Goal: Find specific page/section: Find specific page/section

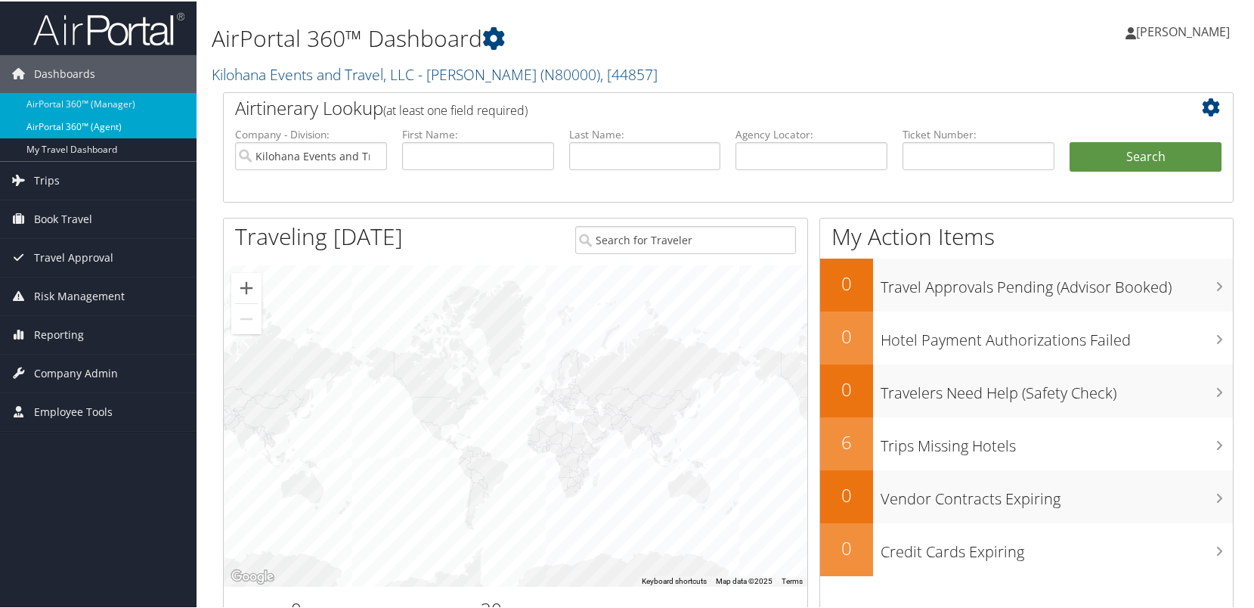
click at [110, 129] on link "AirPortal 360™ (Agent)" at bounding box center [98, 125] width 197 height 23
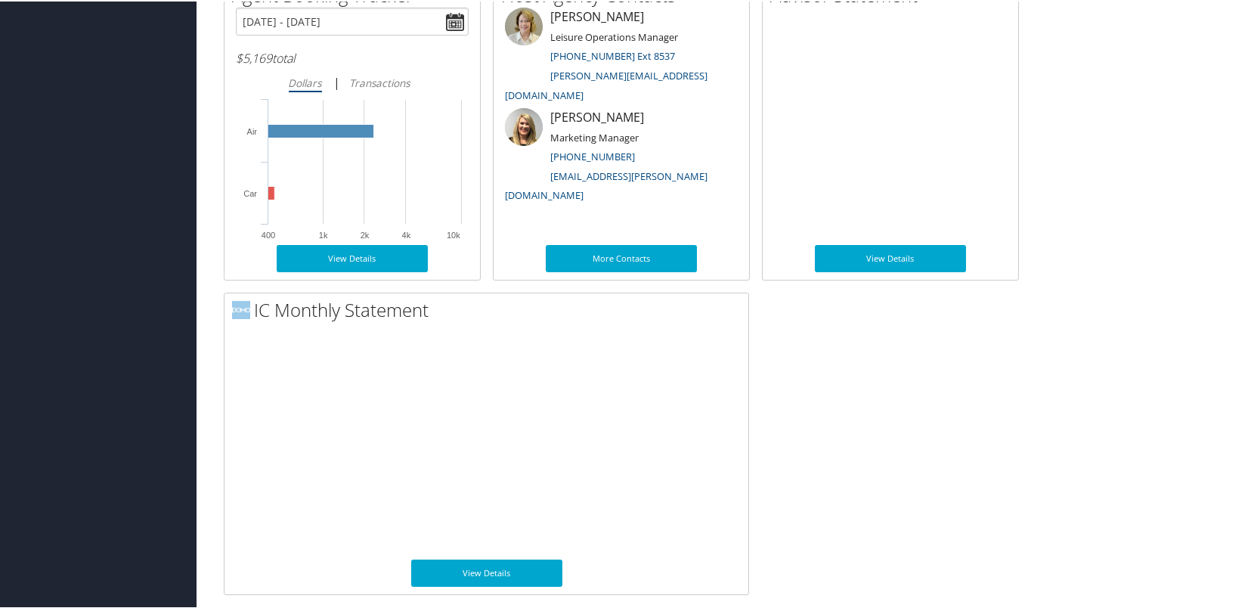
scroll to position [1113, 0]
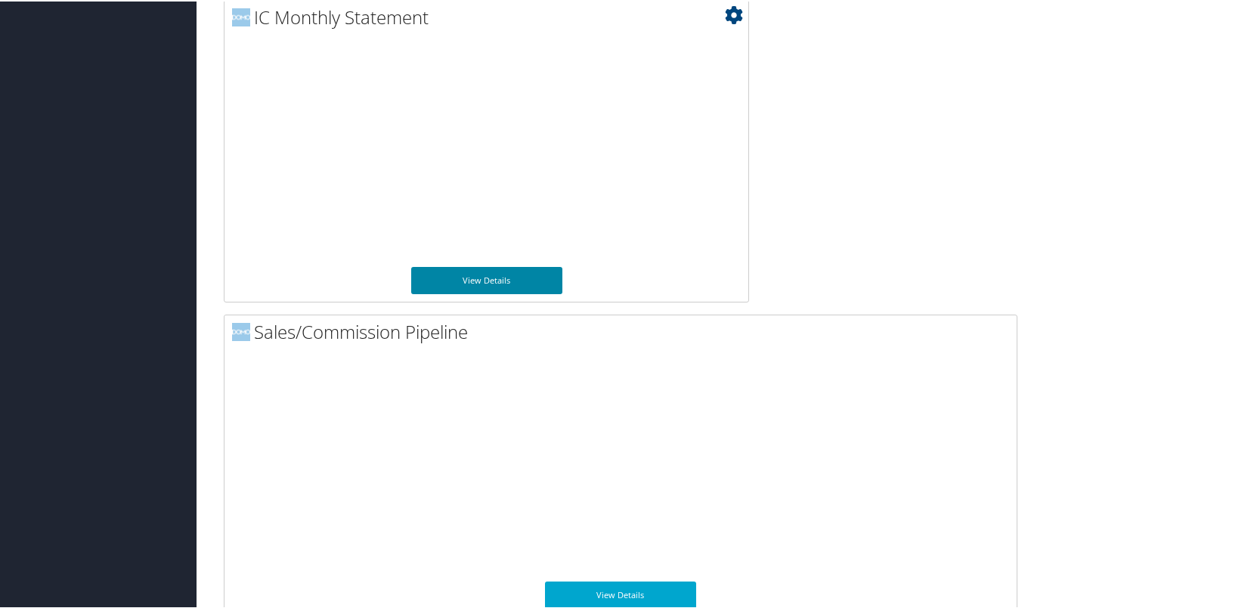
click at [521, 277] on link "View Details" at bounding box center [486, 278] width 151 height 27
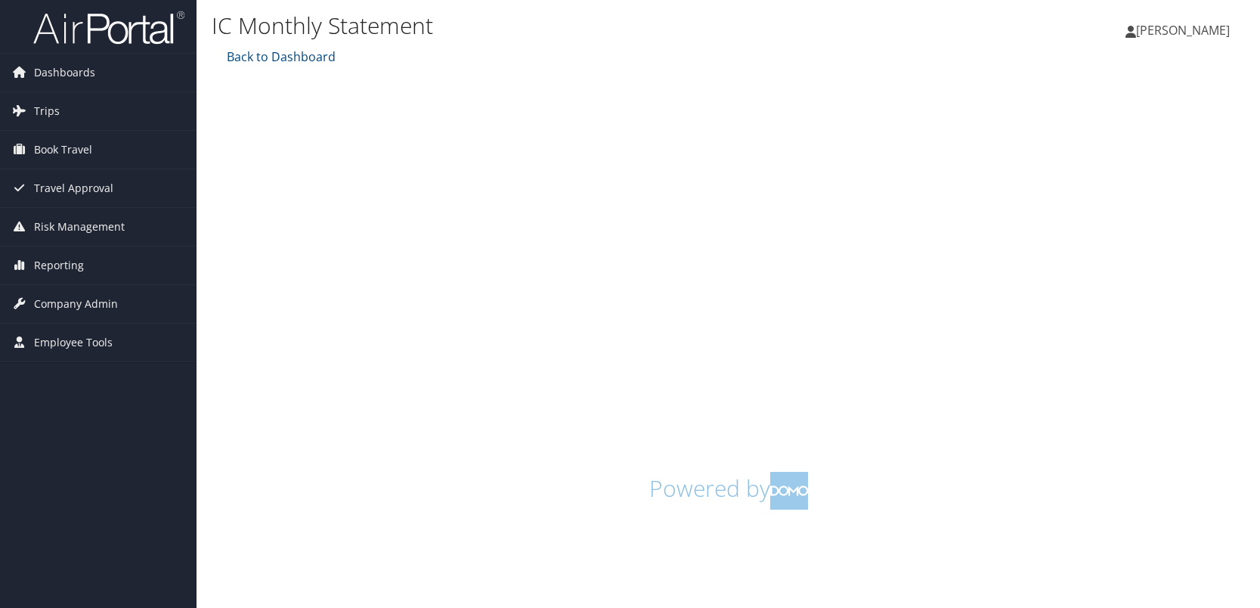
click at [948, 484] on h1 "Powered by" at bounding box center [728, 491] width 1010 height 38
